Goal: Complete application form: Complete application form

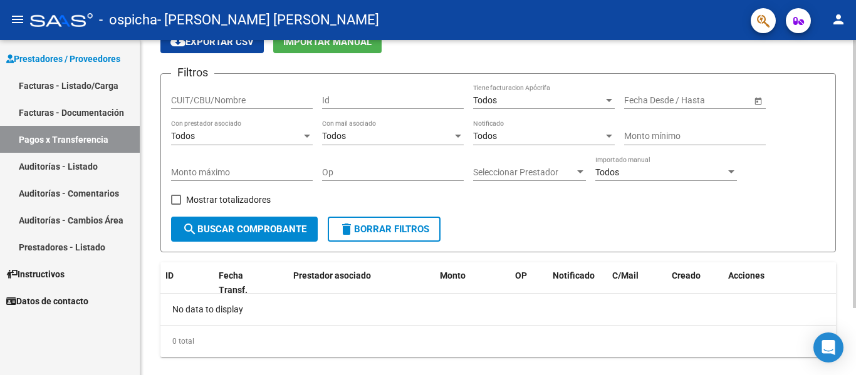
scroll to position [84, 0]
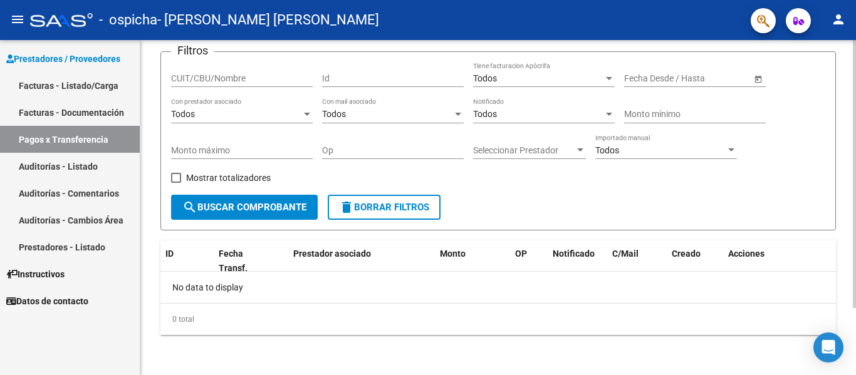
click at [856, 170] on div at bounding box center [854, 241] width 3 height 268
click at [111, 85] on link "Facturas - Listado/Carga" at bounding box center [70, 85] width 140 height 27
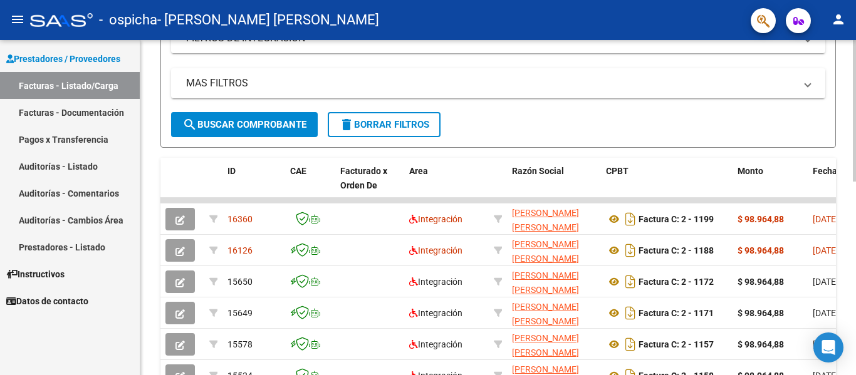
scroll to position [238, 0]
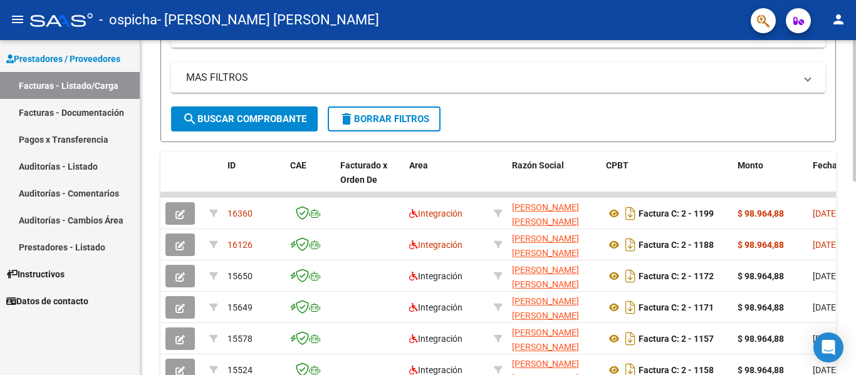
click at [856, 186] on div at bounding box center [854, 213] width 3 height 142
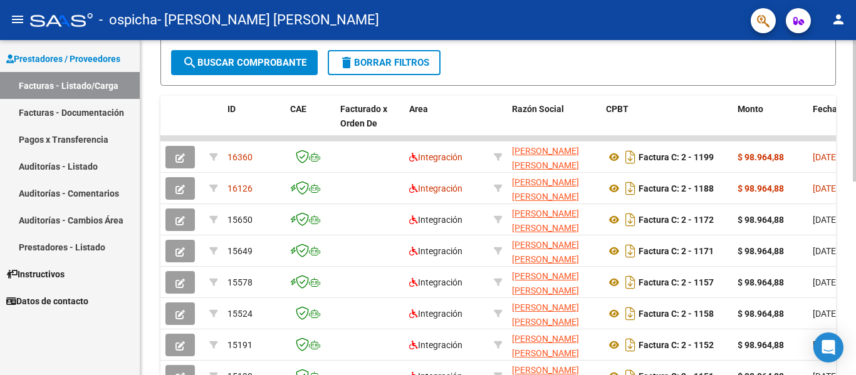
scroll to position [283, 0]
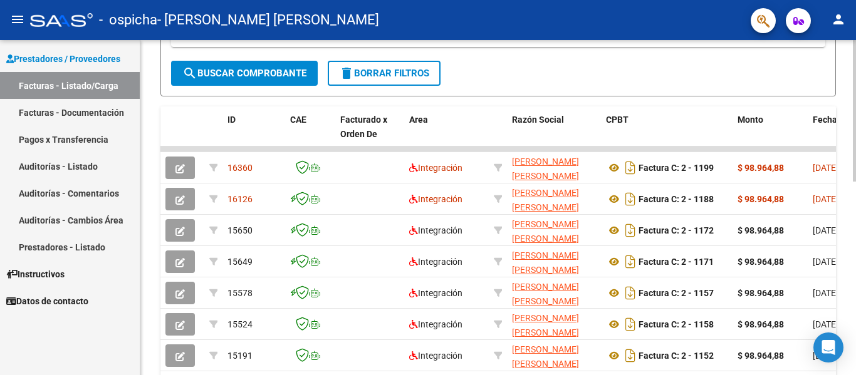
click at [856, 194] on div at bounding box center [854, 233] width 3 height 142
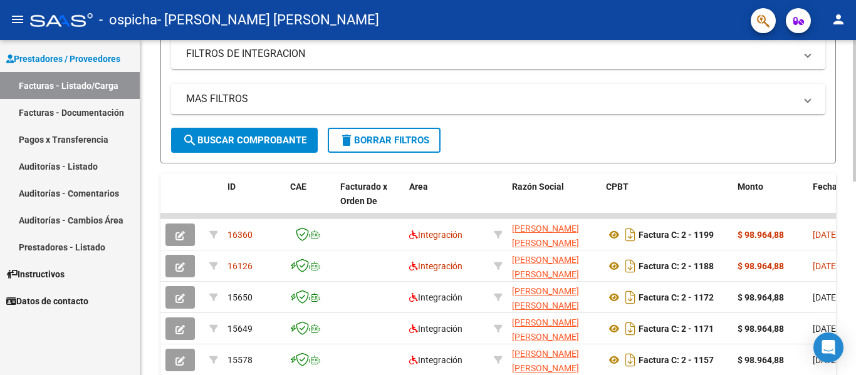
scroll to position [211, 0]
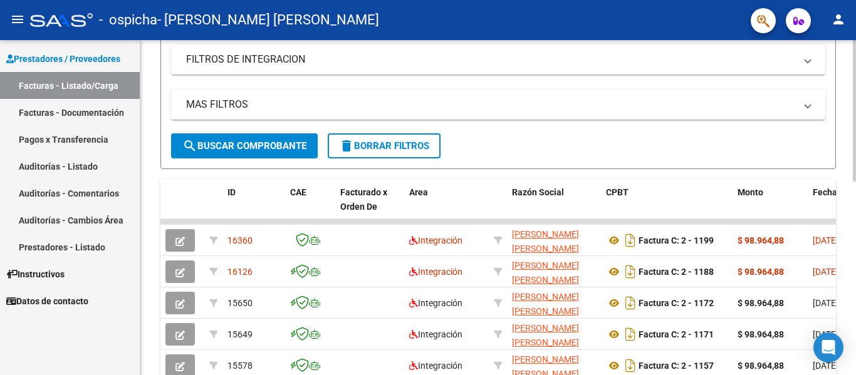
click at [856, 163] on div at bounding box center [854, 202] width 3 height 142
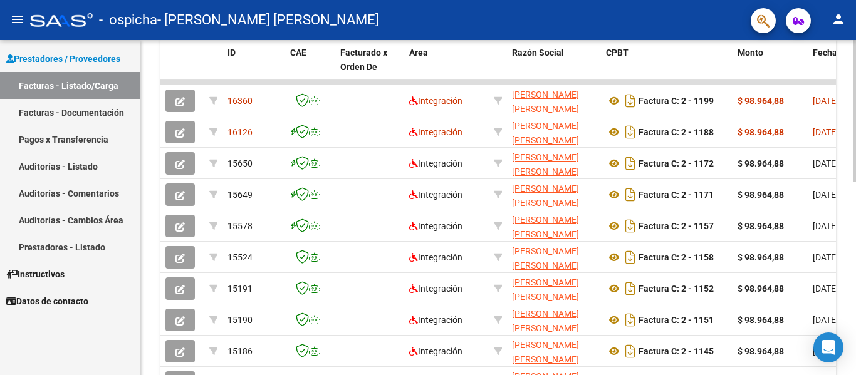
scroll to position [355, 0]
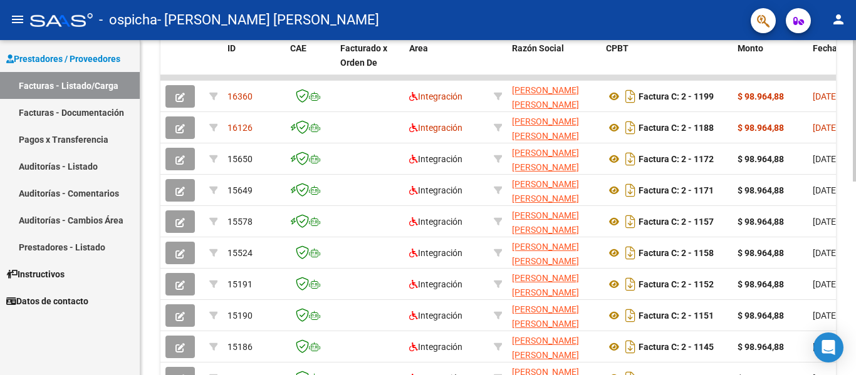
click at [854, 234] on div at bounding box center [854, 264] width 3 height 142
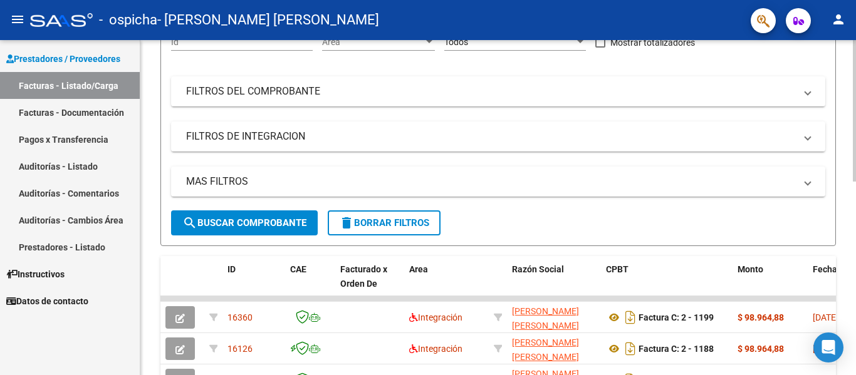
click at [856, 181] on div at bounding box center [854, 169] width 3 height 142
click at [856, 48] on div at bounding box center [854, 207] width 3 height 335
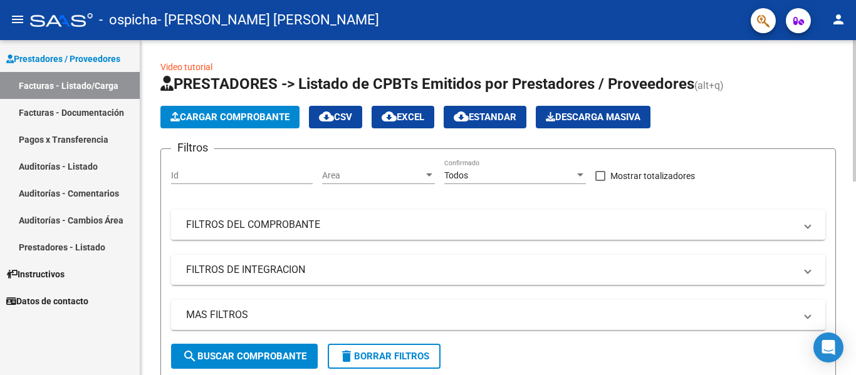
click at [201, 118] on span "Cargar Comprobante" at bounding box center [229, 117] width 119 height 11
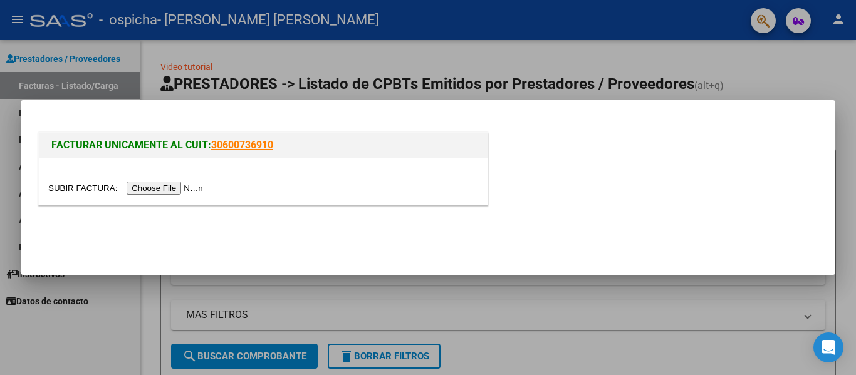
click at [168, 189] on input "file" at bounding box center [127, 188] width 159 height 13
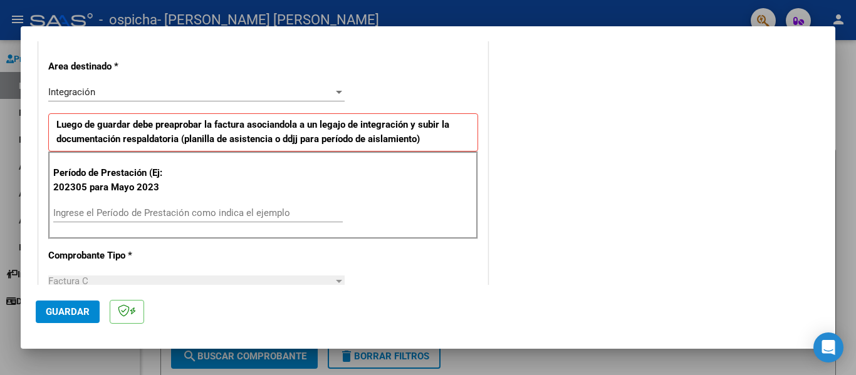
scroll to position [297, 0]
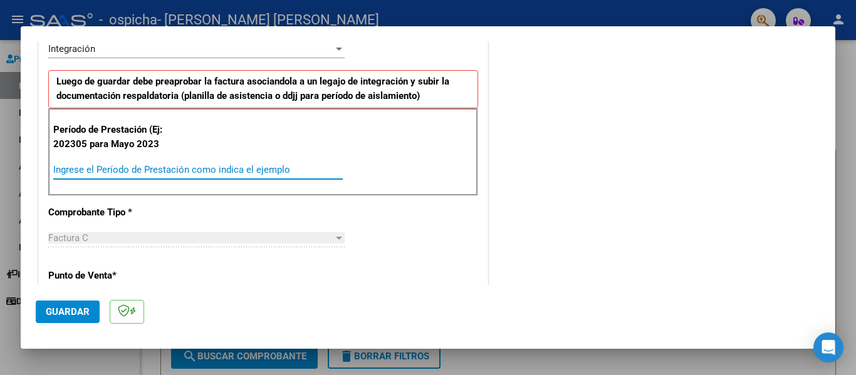
click at [140, 169] on input "Ingrese el Período de Prestación como indica el ejemplo" at bounding box center [198, 169] width 290 height 11
type input "202506"
click at [69, 306] on button "Guardar" at bounding box center [68, 312] width 64 height 23
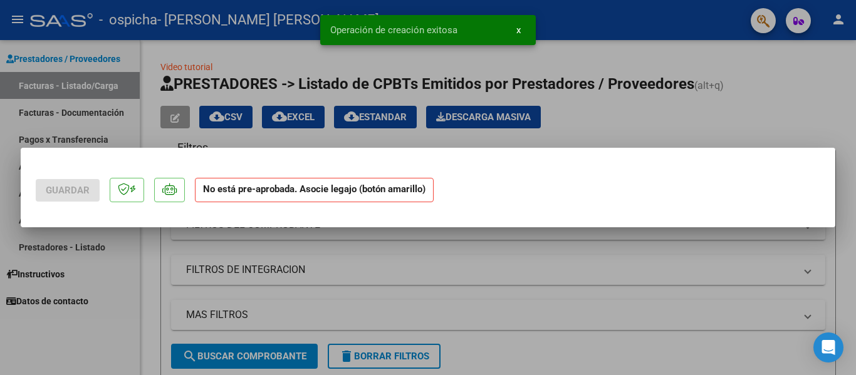
scroll to position [0, 0]
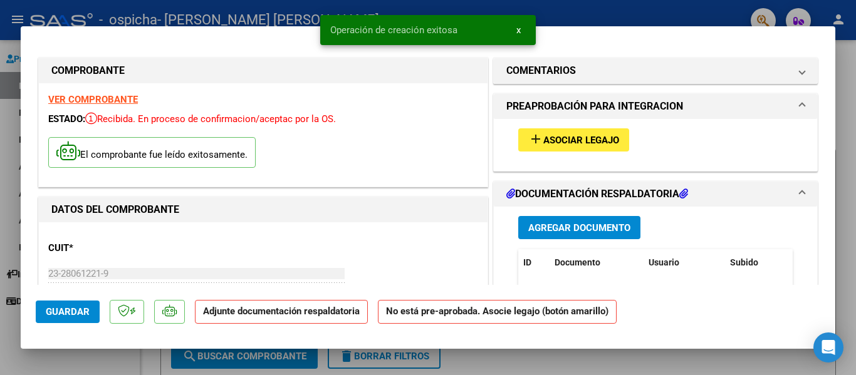
click at [540, 132] on button "add Asociar Legajo" at bounding box center [573, 139] width 111 height 23
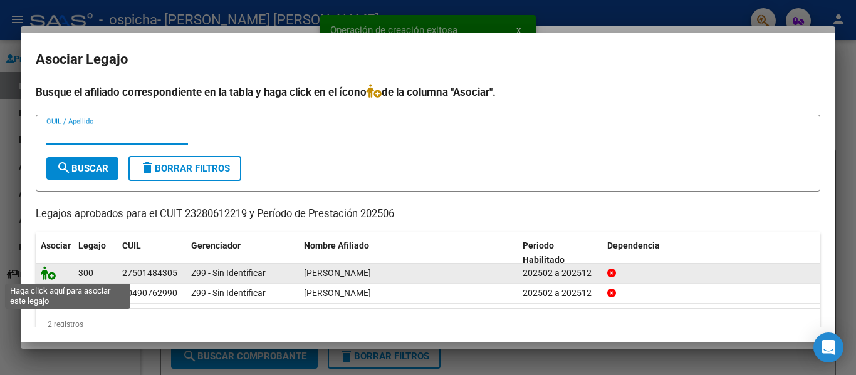
click at [46, 275] on icon at bounding box center [48, 273] width 15 height 14
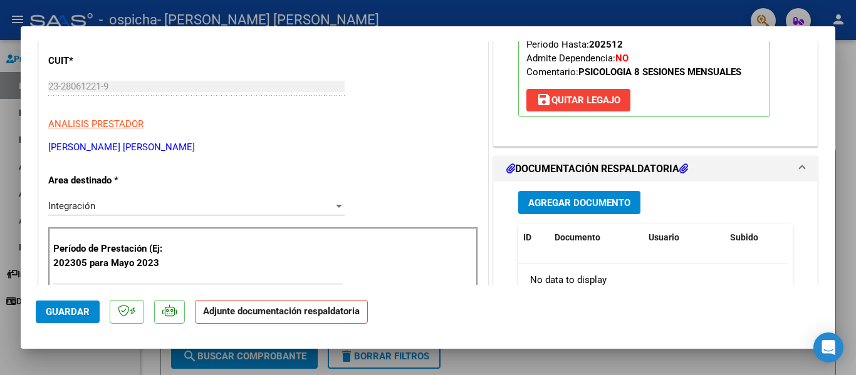
scroll to position [222, 0]
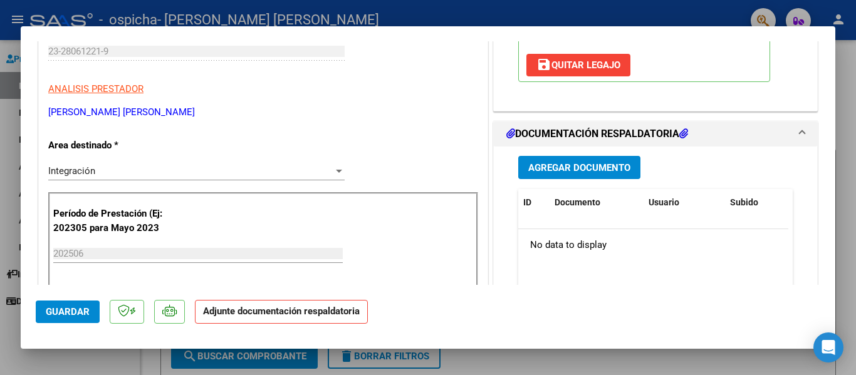
click at [582, 165] on span "Agregar Documento" at bounding box center [579, 167] width 102 height 11
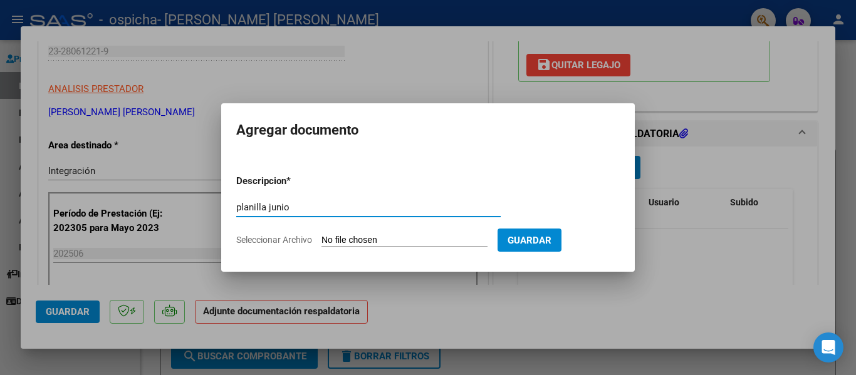
type input "planilla junio"
click at [367, 238] on input "Seleccionar Archivo" at bounding box center [405, 241] width 166 height 12
type input "C:\fakepath\planilla junio.pdf"
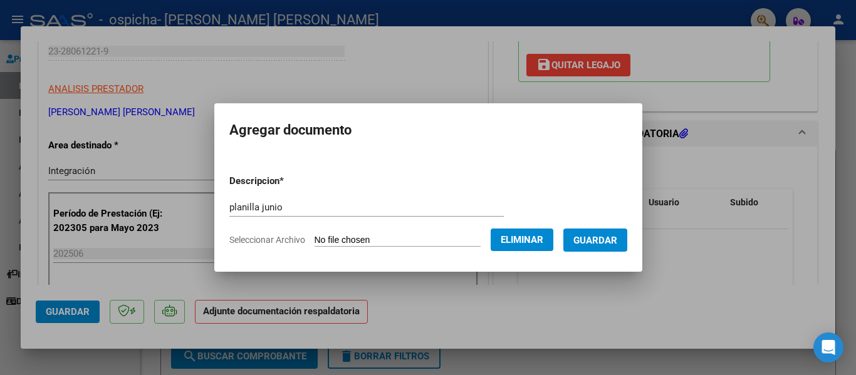
click at [617, 238] on span "Guardar" at bounding box center [595, 240] width 44 height 11
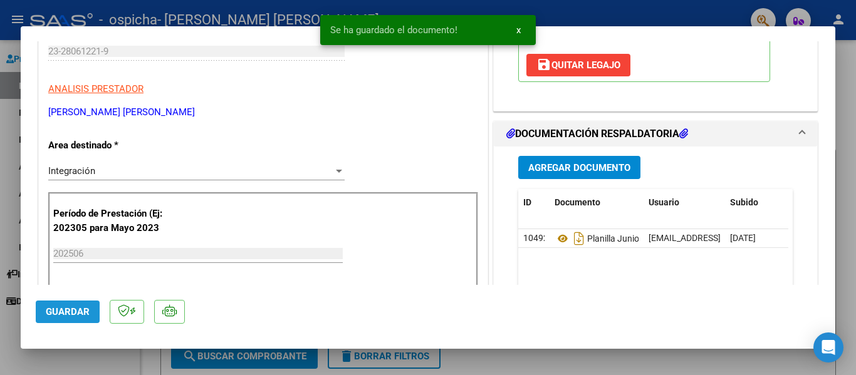
click at [71, 316] on span "Guardar" at bounding box center [68, 311] width 44 height 11
click at [7, 348] on div at bounding box center [428, 187] width 856 height 375
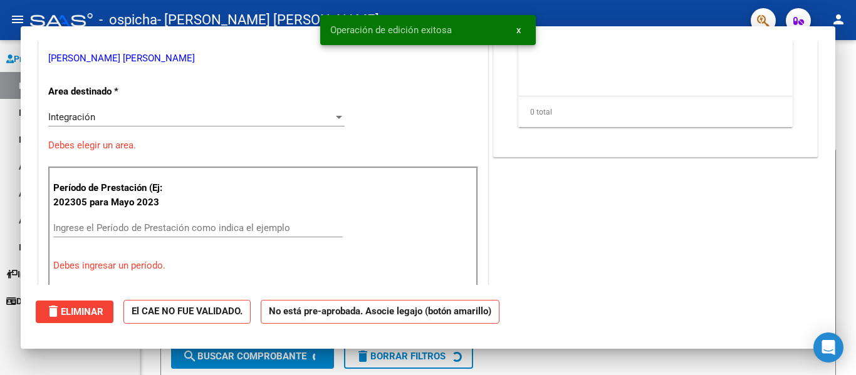
scroll to position [0, 0]
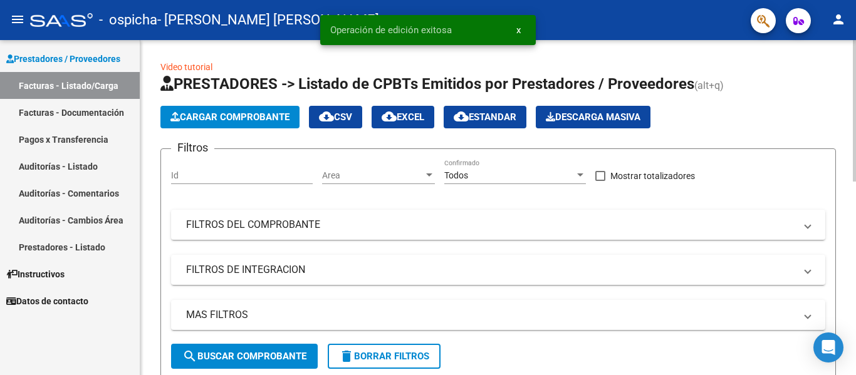
click at [252, 120] on span "Cargar Comprobante" at bounding box center [229, 117] width 119 height 11
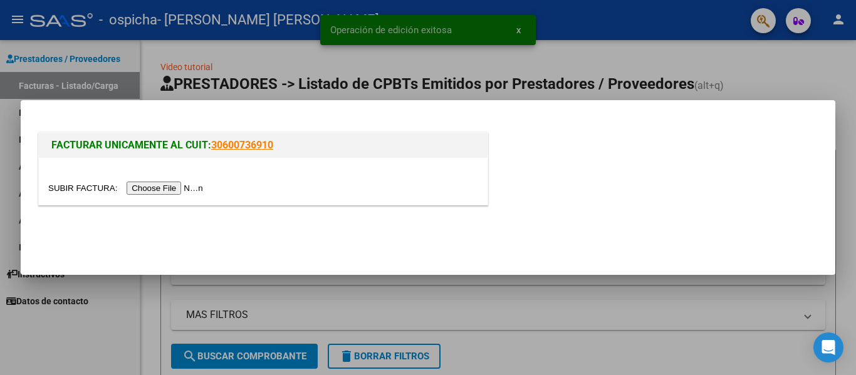
click at [176, 187] on input "file" at bounding box center [127, 188] width 159 height 13
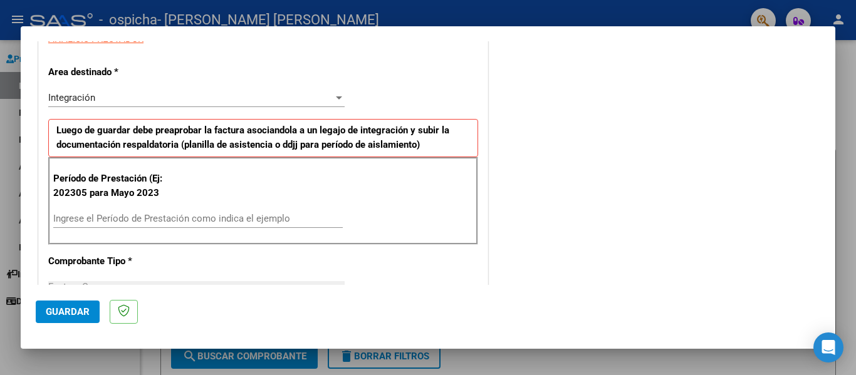
scroll to position [309, 0]
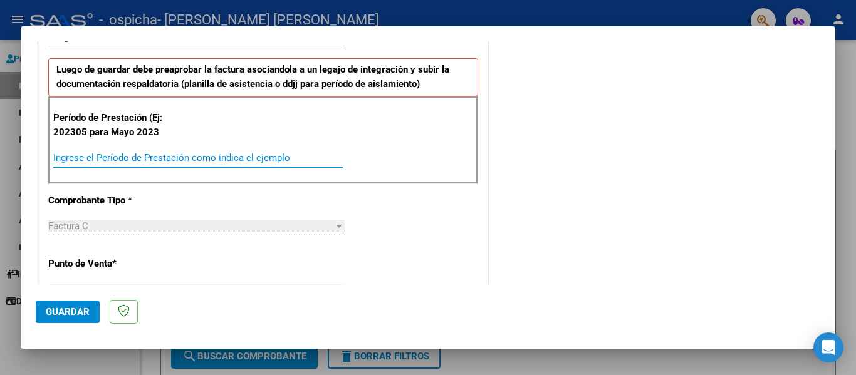
click at [257, 162] on input "Ingrese el Período de Prestación como indica el ejemplo" at bounding box center [198, 157] width 290 height 11
type input "202507"
click at [80, 312] on span "Guardar" at bounding box center [68, 311] width 44 height 11
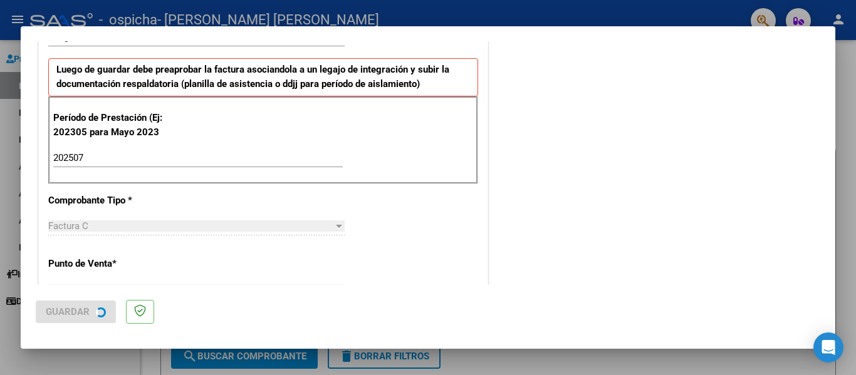
scroll to position [0, 0]
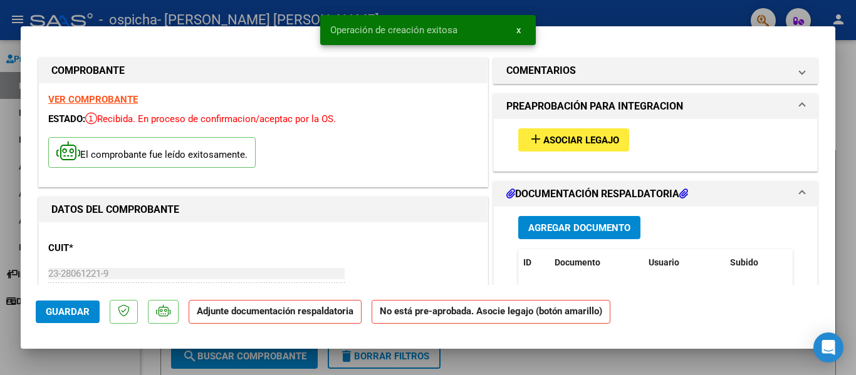
click at [614, 140] on span "Asociar Legajo" at bounding box center [581, 140] width 76 height 11
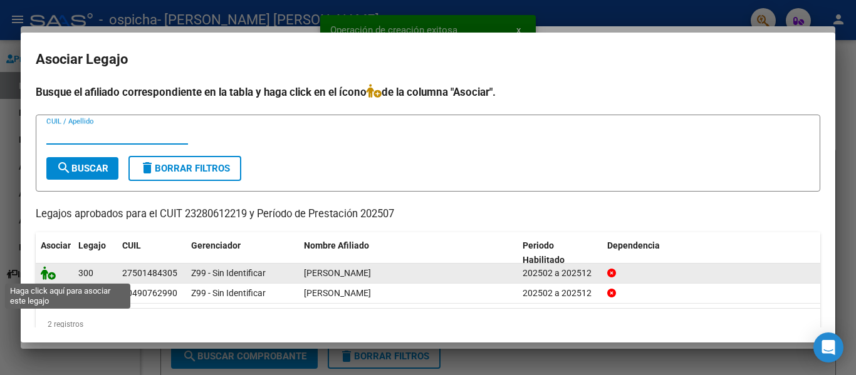
click at [46, 275] on icon at bounding box center [48, 273] width 15 height 14
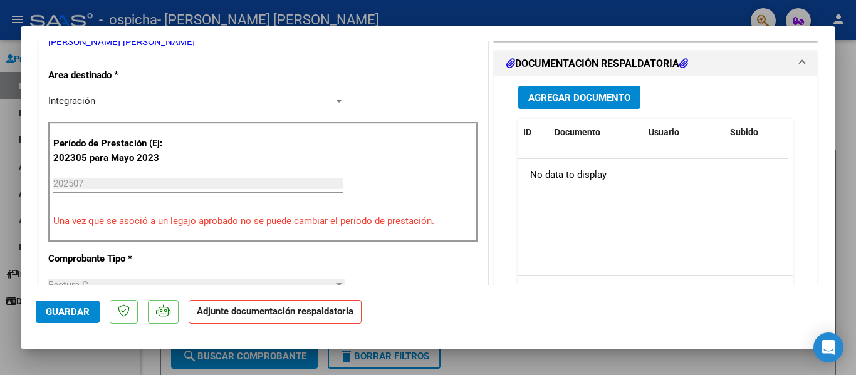
scroll to position [302, 0]
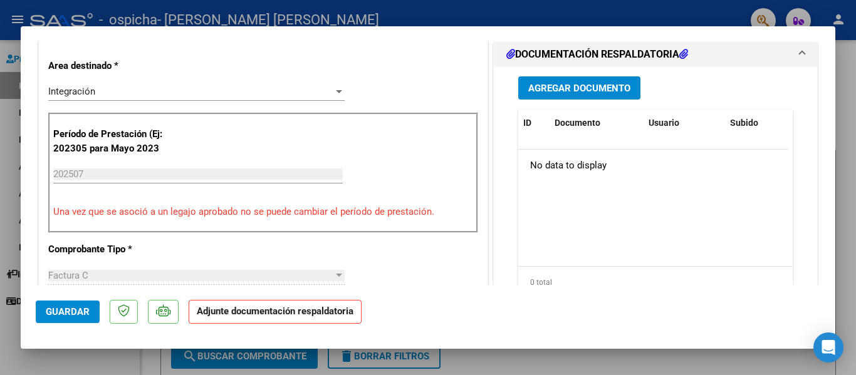
click at [609, 91] on span "Agregar Documento" at bounding box center [579, 88] width 102 height 11
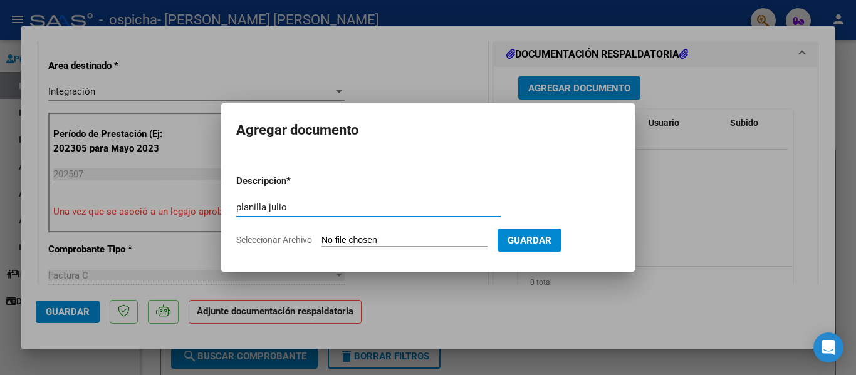
type input "planilla julio"
click at [362, 241] on input "Seleccionar Archivo" at bounding box center [405, 241] width 166 height 12
type input "C:\fakepath\planilla julio.pdf"
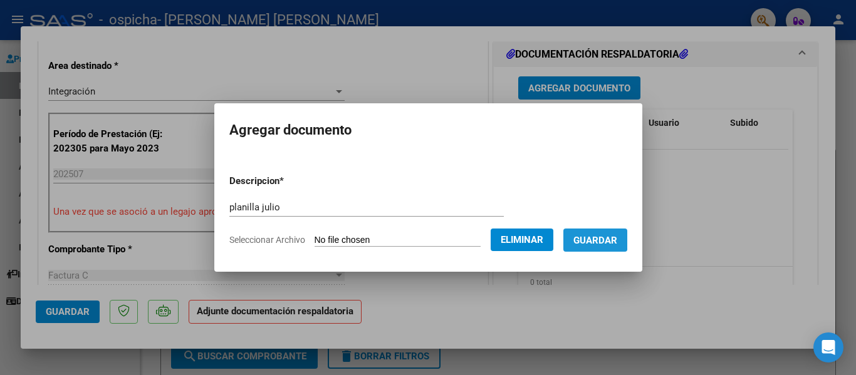
click at [606, 239] on span "Guardar" at bounding box center [595, 240] width 44 height 11
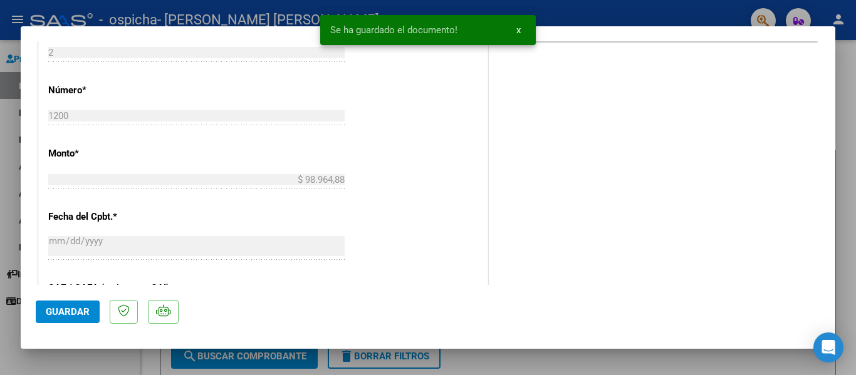
scroll to position [582, 0]
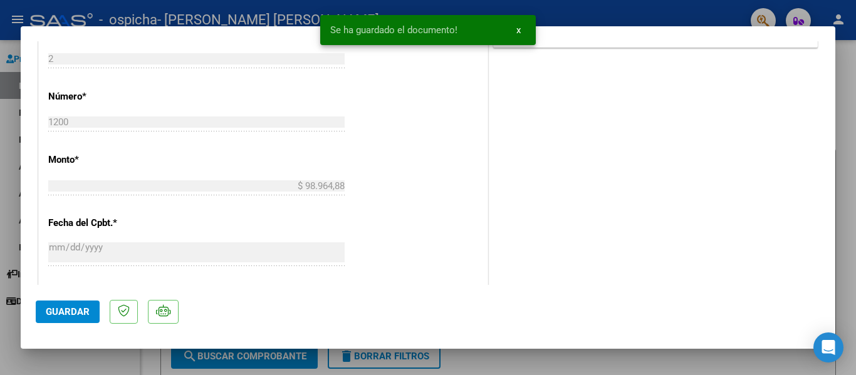
click at [50, 310] on span "Guardar" at bounding box center [68, 311] width 44 height 11
click at [12, 349] on div at bounding box center [428, 187] width 856 height 375
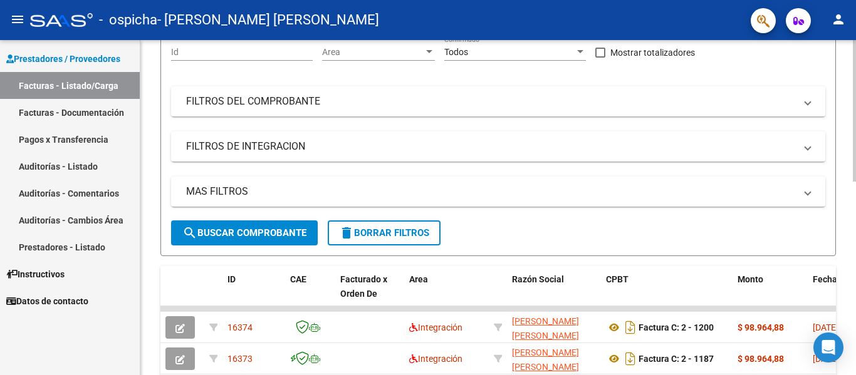
scroll to position [0, 0]
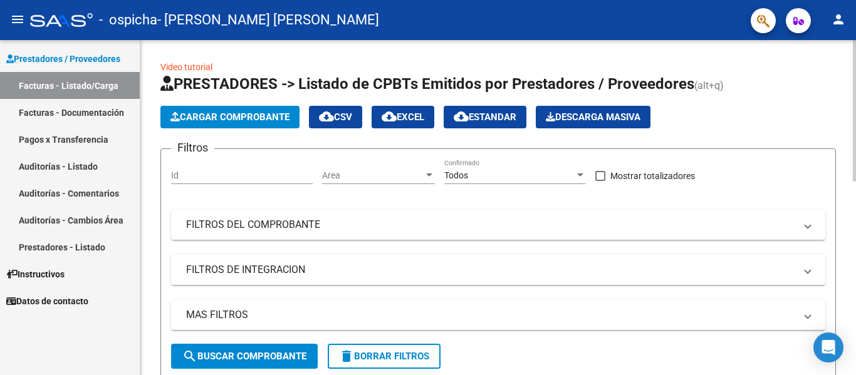
click at [855, 117] on div at bounding box center [854, 111] width 3 height 142
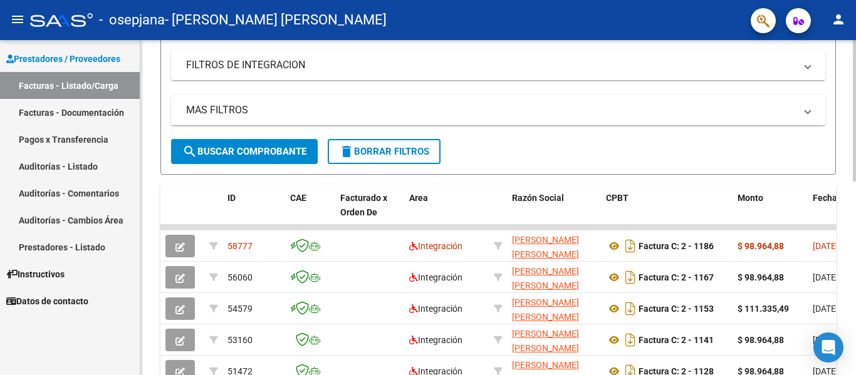
click at [856, 184] on div at bounding box center [854, 199] width 3 height 142
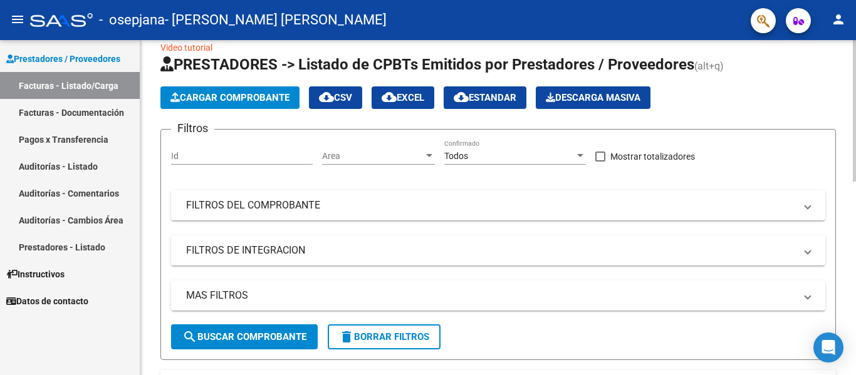
scroll to position [10, 0]
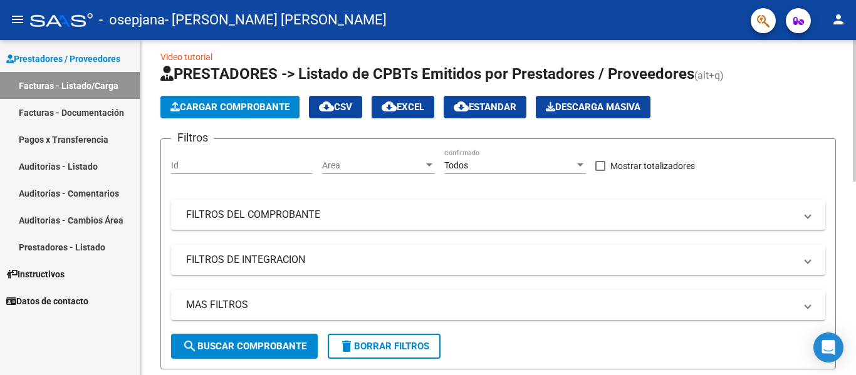
click at [238, 111] on span "Cargar Comprobante" at bounding box center [229, 107] width 119 height 11
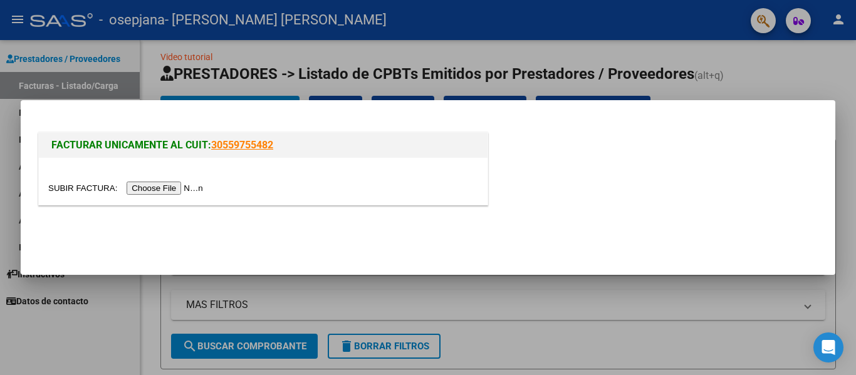
click at [160, 186] on input "file" at bounding box center [127, 188] width 159 height 13
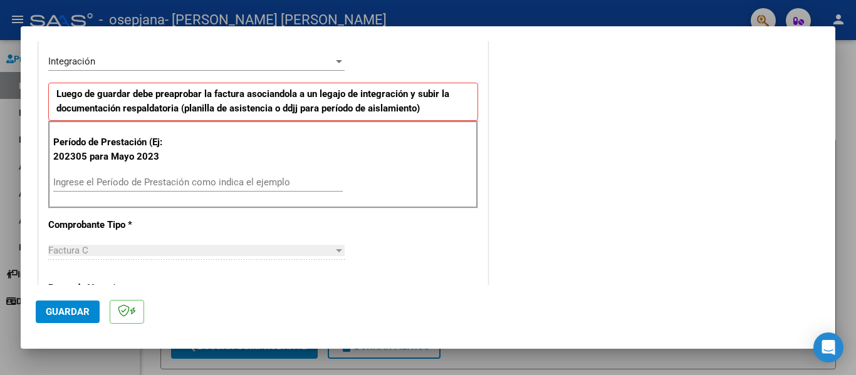
scroll to position [315, 0]
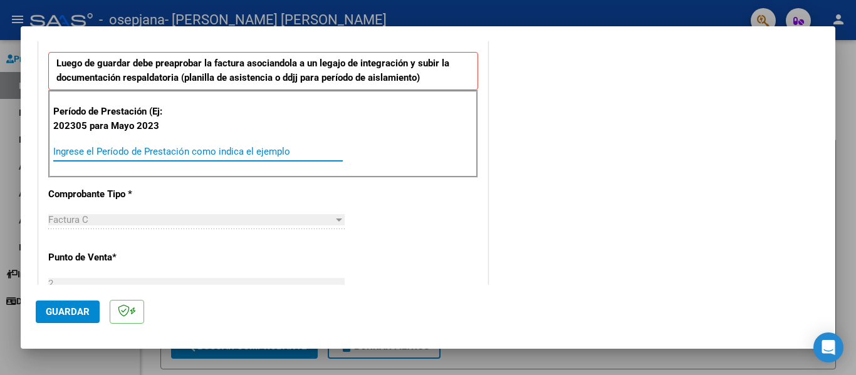
click at [215, 153] on input "Ingrese el Período de Prestación como indica el ejemplo" at bounding box center [198, 151] width 290 height 11
type input "202507"
click at [62, 310] on span "Guardar" at bounding box center [68, 311] width 44 height 11
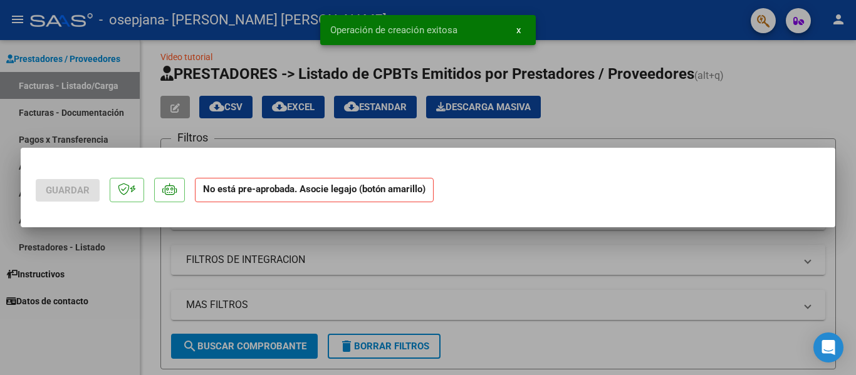
scroll to position [0, 0]
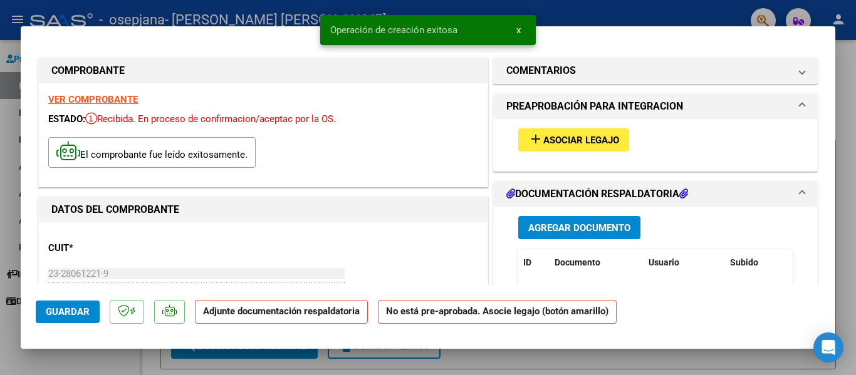
click at [548, 138] on span "Asociar Legajo" at bounding box center [581, 140] width 76 height 11
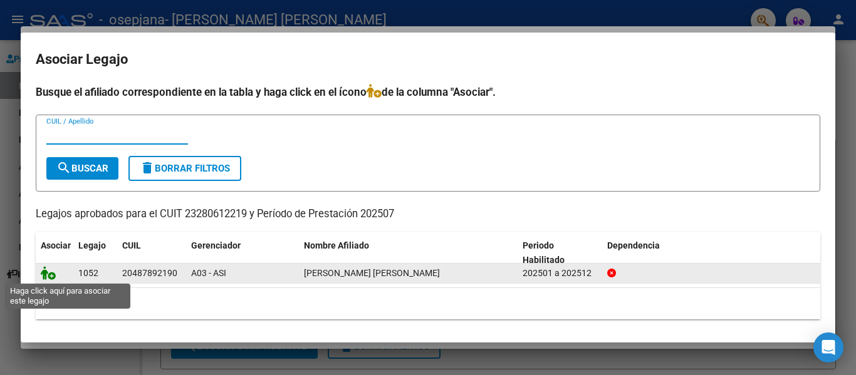
click at [47, 275] on icon at bounding box center [48, 273] width 15 height 14
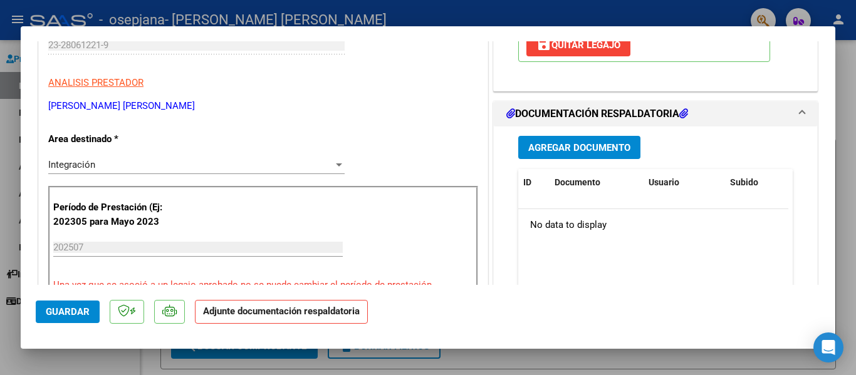
scroll to position [233, 0]
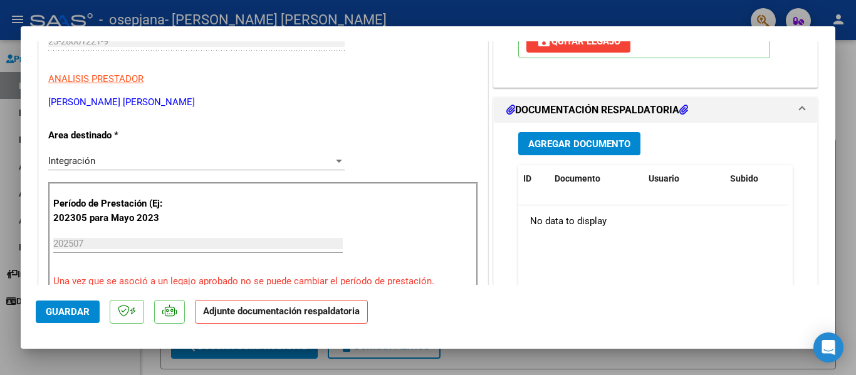
click at [578, 140] on span "Agregar Documento" at bounding box center [579, 144] width 102 height 11
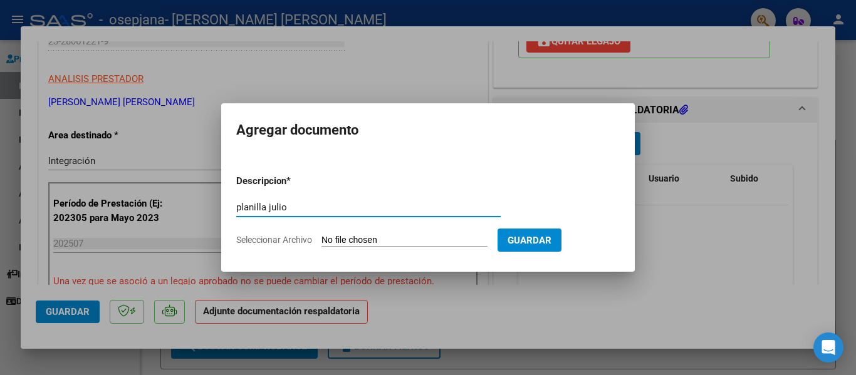
type input "planilla julio"
click at [340, 238] on input "Seleccionar Archivo" at bounding box center [405, 241] width 166 height 12
type input "C:\fakepath\planilla julio.pdf"
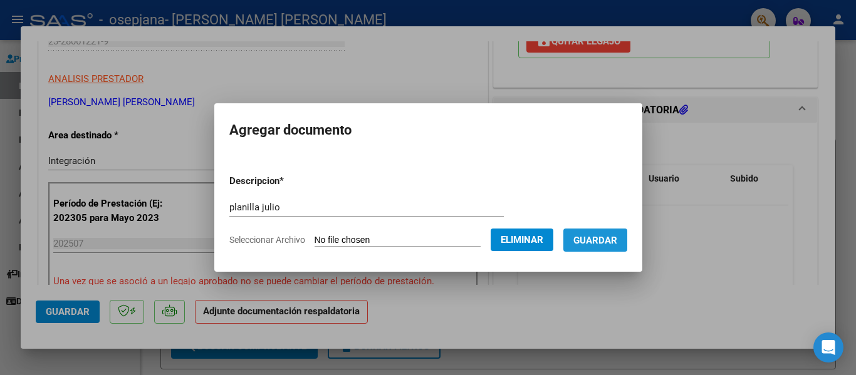
click at [612, 230] on button "Guardar" at bounding box center [595, 240] width 64 height 23
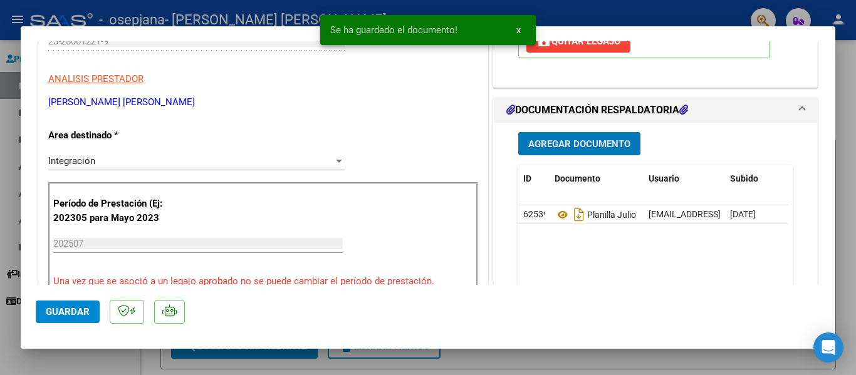
click at [565, 150] on span "Agregar Documento" at bounding box center [579, 144] width 102 height 11
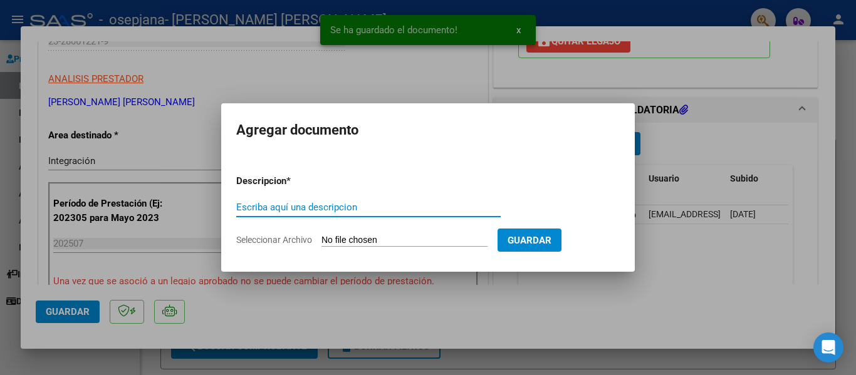
click at [379, 208] on input "Escriba aquí una descripcion" at bounding box center [368, 207] width 264 height 11
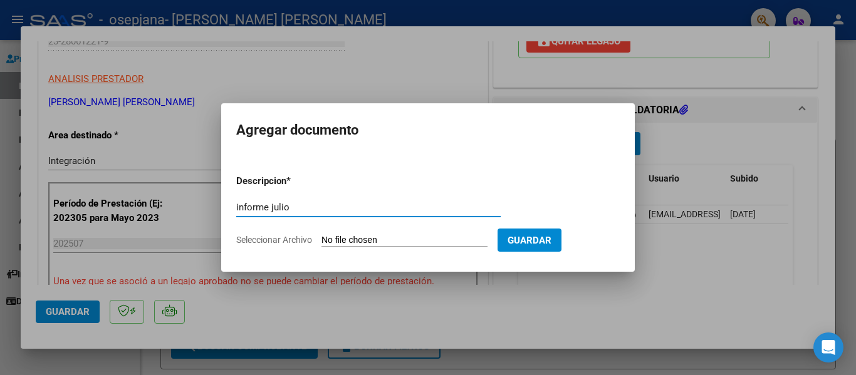
type input "informe julio"
click at [371, 239] on input "Seleccionar Archivo" at bounding box center [405, 241] width 166 height 12
type input "C:\fakepath\informe julio.pdf"
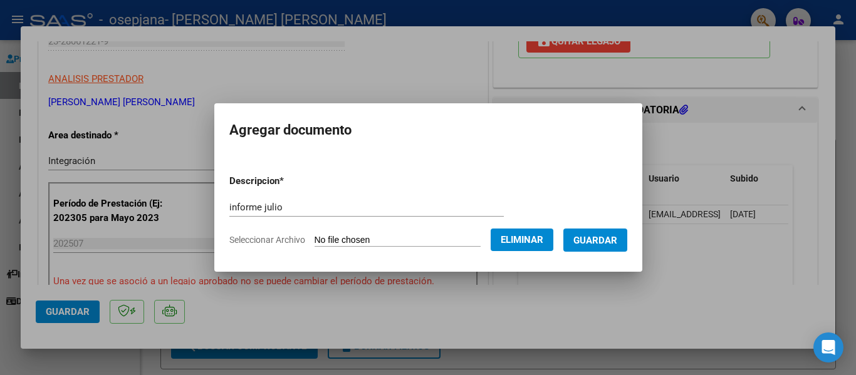
click at [617, 240] on span "Guardar" at bounding box center [595, 240] width 44 height 11
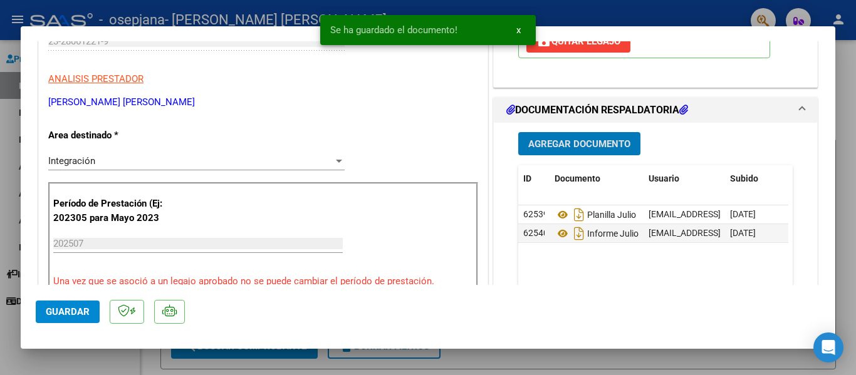
click at [71, 313] on span "Guardar" at bounding box center [68, 311] width 44 height 11
click at [1, 208] on div at bounding box center [428, 187] width 856 height 375
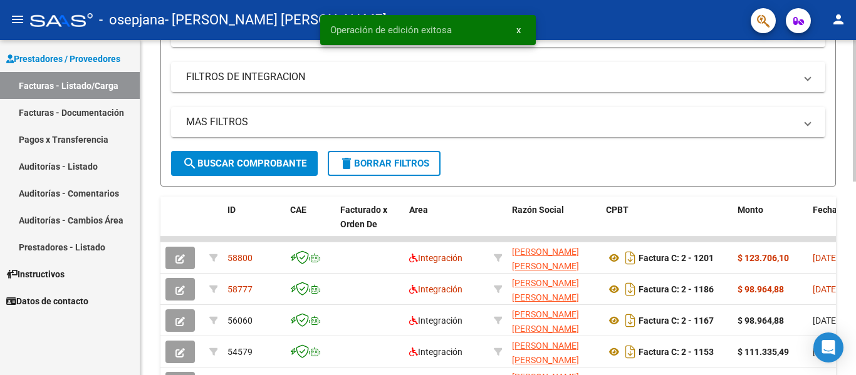
scroll to position [203, 0]
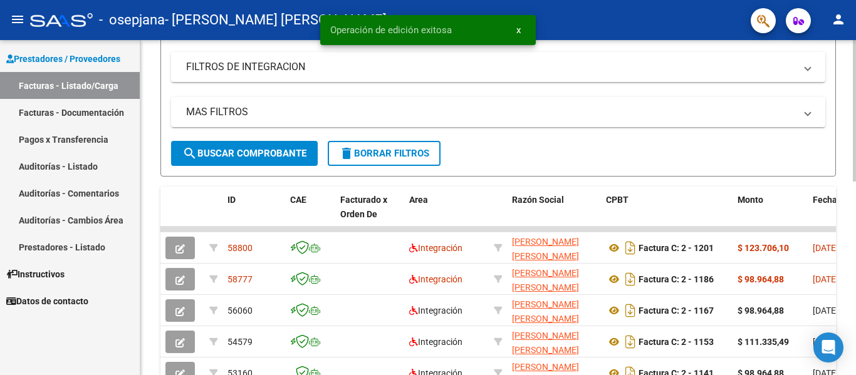
click at [856, 197] on div at bounding box center [854, 199] width 3 height 142
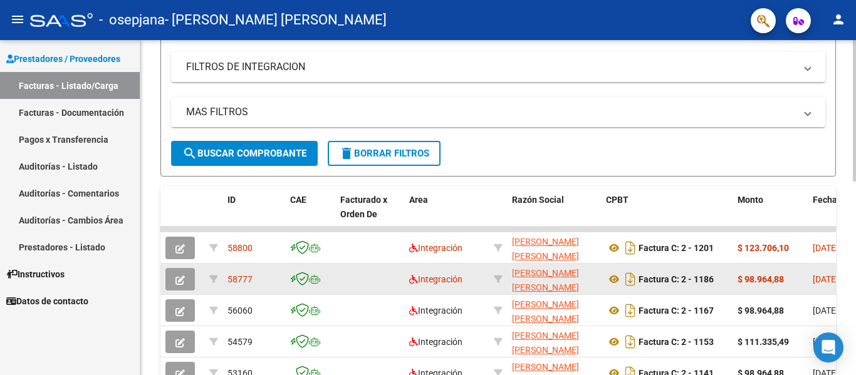
click at [370, 284] on datatable-body-cell at bounding box center [369, 279] width 69 height 31
click at [347, 280] on datatable-body-cell at bounding box center [369, 279] width 69 height 31
click at [179, 278] on icon "button" at bounding box center [179, 280] width 9 height 9
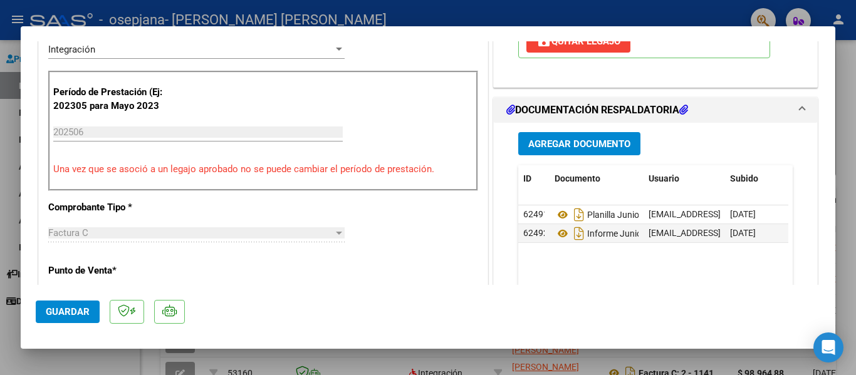
scroll to position [353, 0]
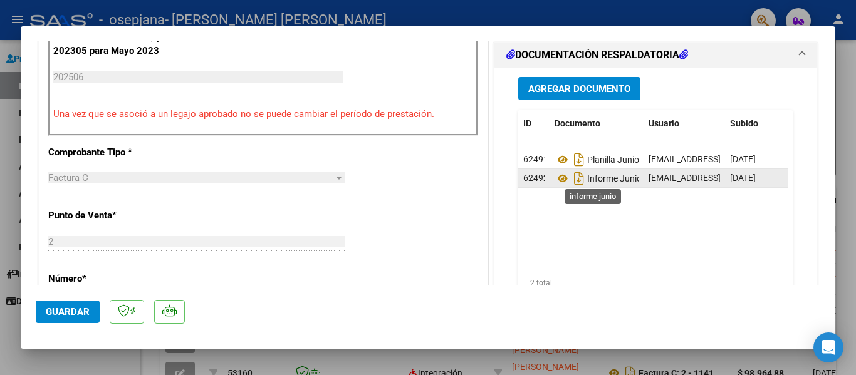
click at [617, 178] on span "Informe Junio" at bounding box center [598, 179] width 87 height 10
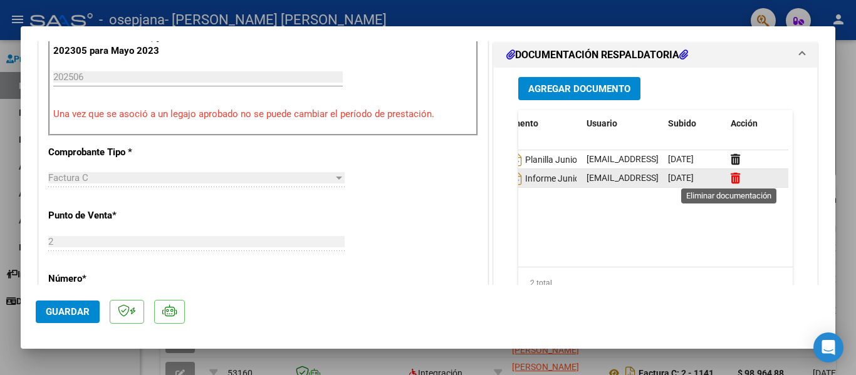
click at [733, 179] on icon at bounding box center [735, 178] width 9 height 12
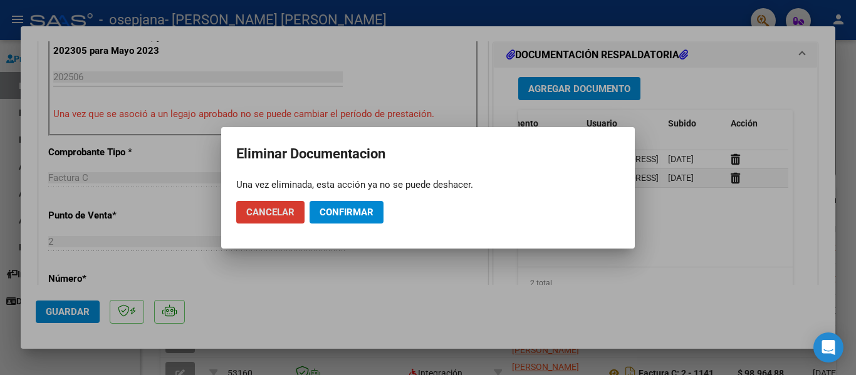
click at [350, 207] on span "Confirmar" at bounding box center [347, 212] width 54 height 11
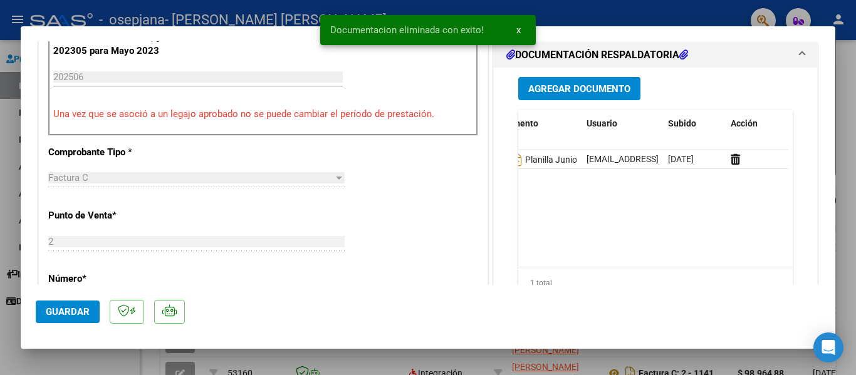
click at [587, 88] on span "Agregar Documento" at bounding box center [579, 88] width 102 height 11
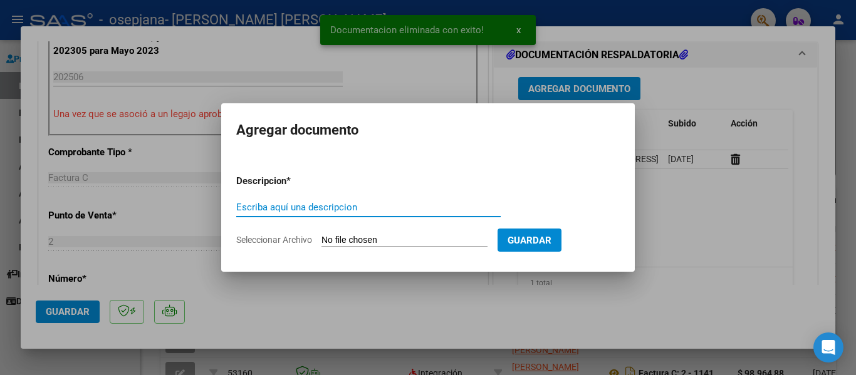
click at [402, 211] on input "Escriba aquí una descripcion" at bounding box center [368, 207] width 264 height 11
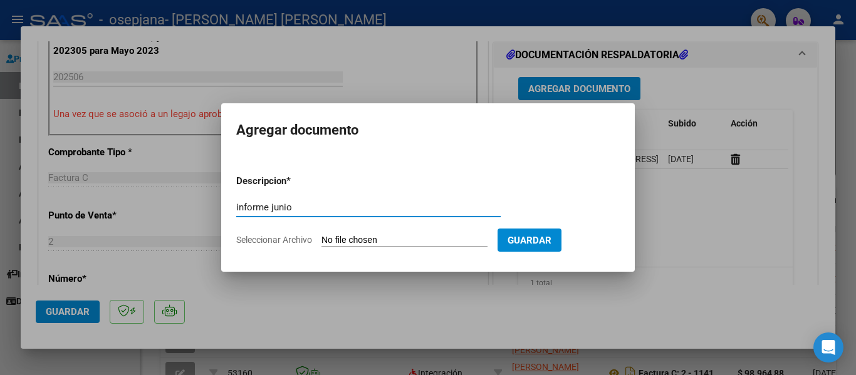
type input "informe junio"
click at [388, 241] on input "Seleccionar Archivo" at bounding box center [405, 241] width 166 height 12
type input "C:\fakepath\informe junio.pdf"
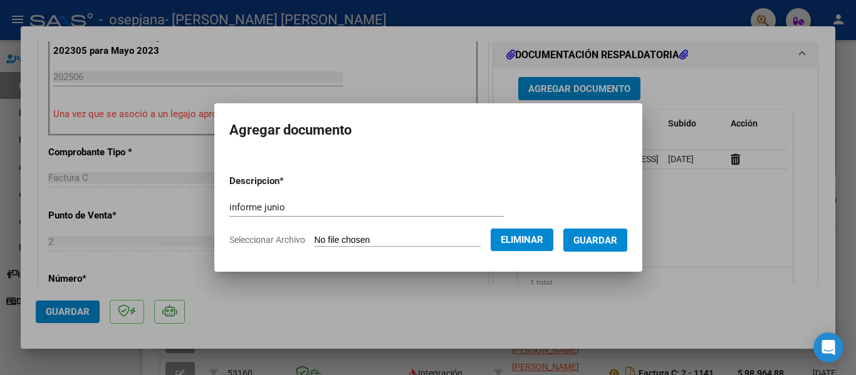
click at [627, 243] on button "Guardar" at bounding box center [595, 240] width 64 height 23
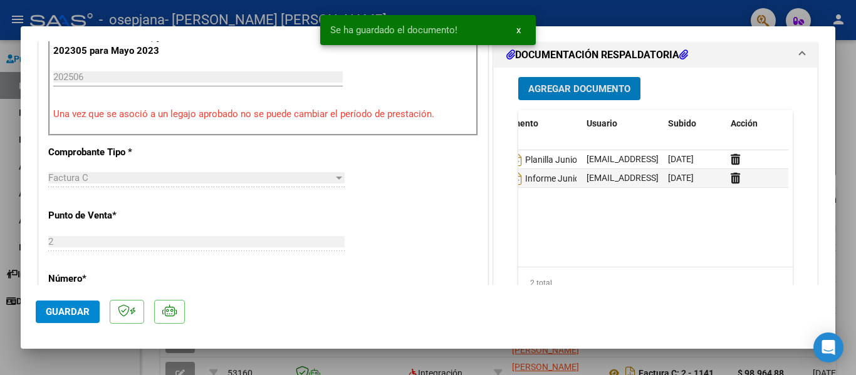
click at [59, 313] on span "Guardar" at bounding box center [68, 311] width 44 height 11
click at [11, 350] on div at bounding box center [428, 187] width 856 height 375
